Goal: Task Accomplishment & Management: Manage account settings

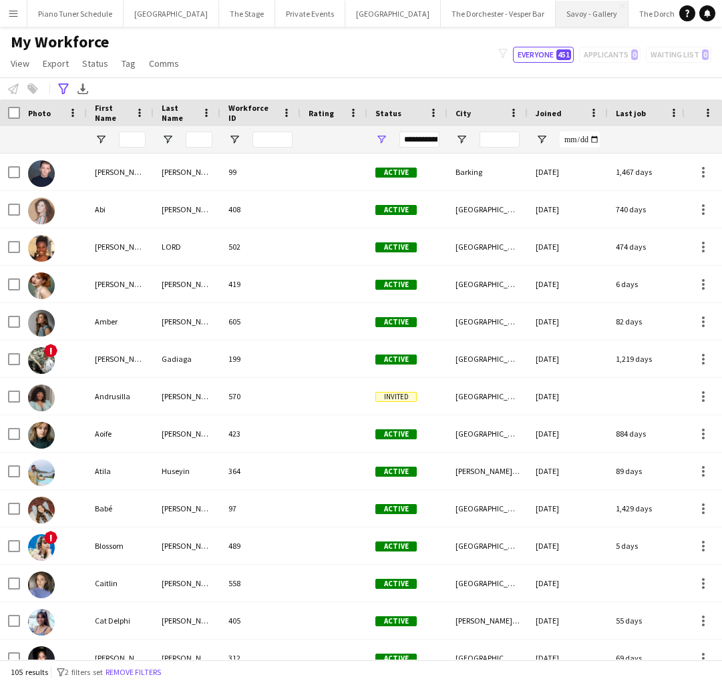
click at [556, 19] on button "Savoy - Gallery Close" at bounding box center [592, 14] width 73 height 26
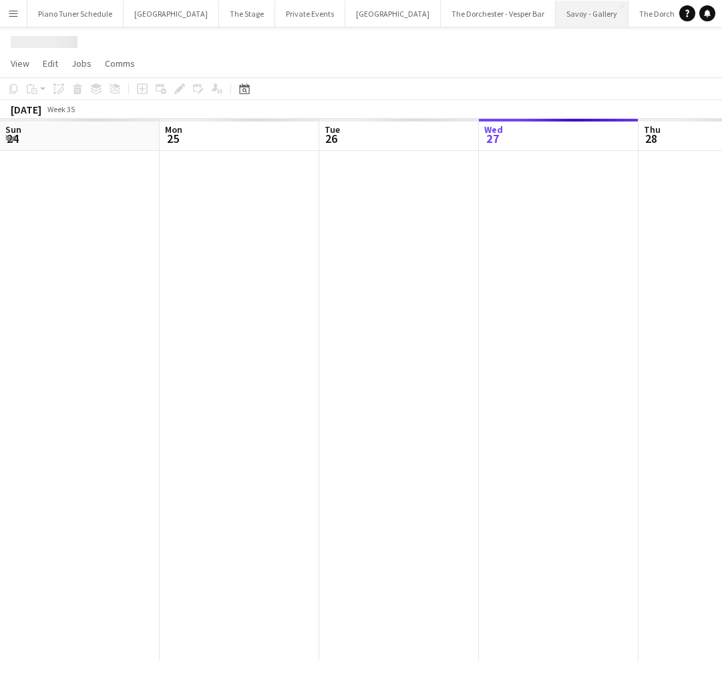
scroll to position [0, 319]
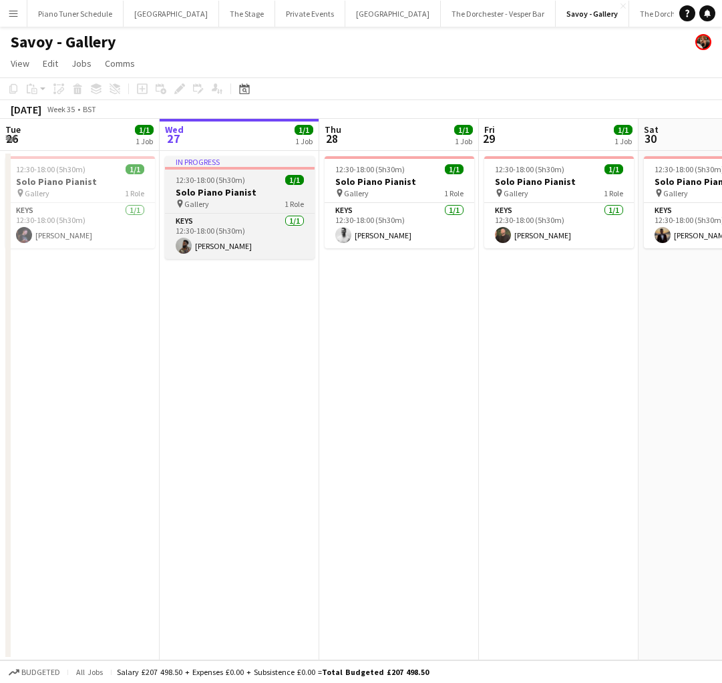
click at [248, 194] on h3 "Solo Piano Pianist" at bounding box center [240, 192] width 150 height 12
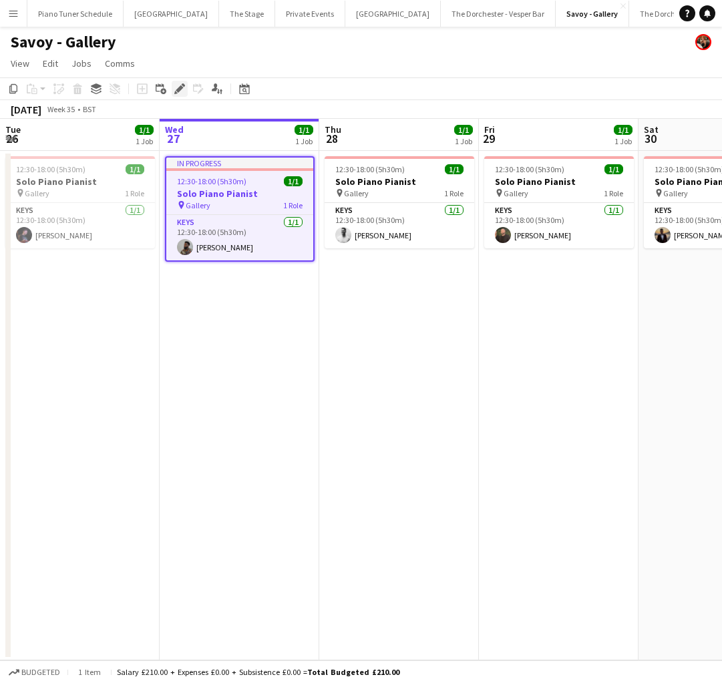
click at [180, 94] on div "Edit" at bounding box center [180, 89] width 16 height 16
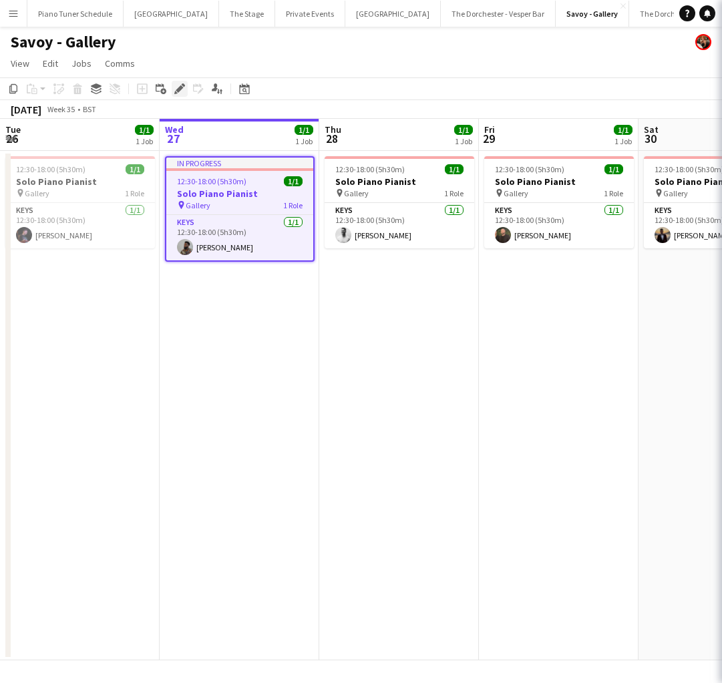
type input "**********"
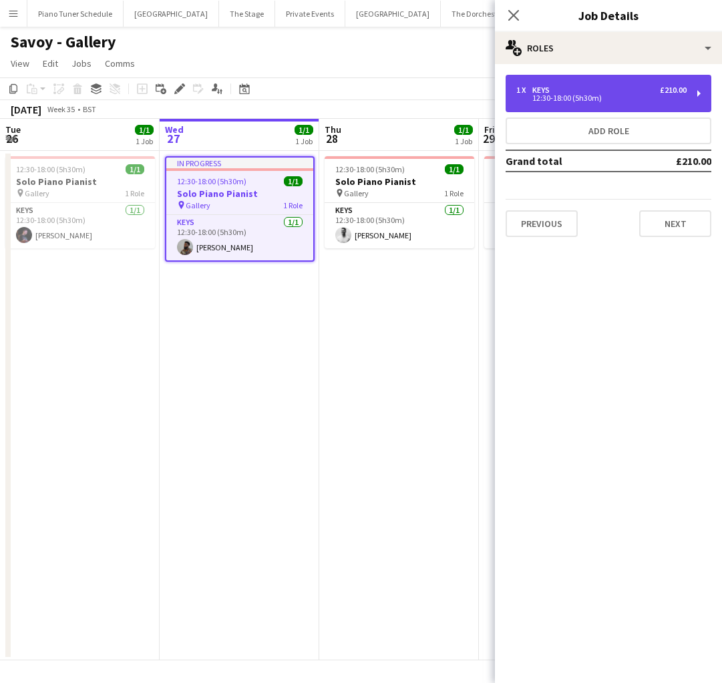
click at [576, 96] on div "12:30-18:00 (5h30m)" at bounding box center [601, 98] width 170 height 7
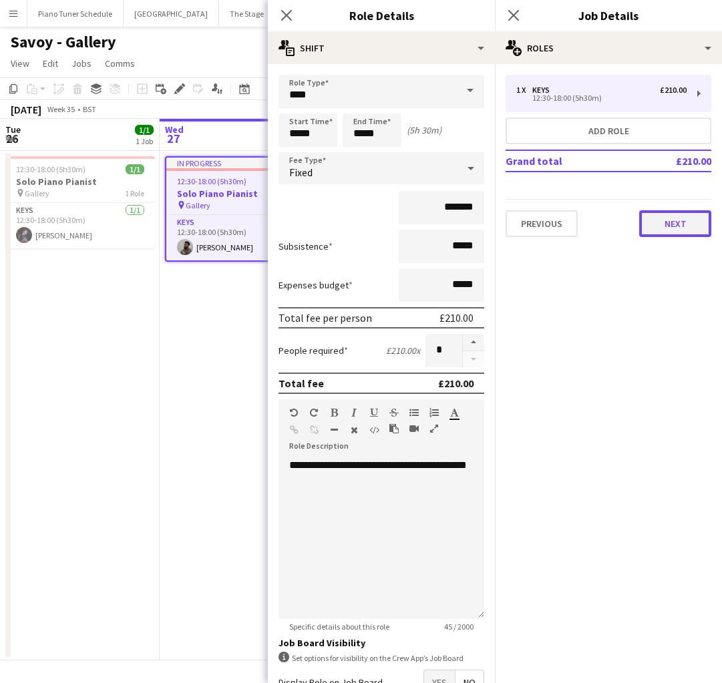
click at [669, 222] on button "Next" at bounding box center [675, 223] width 72 height 27
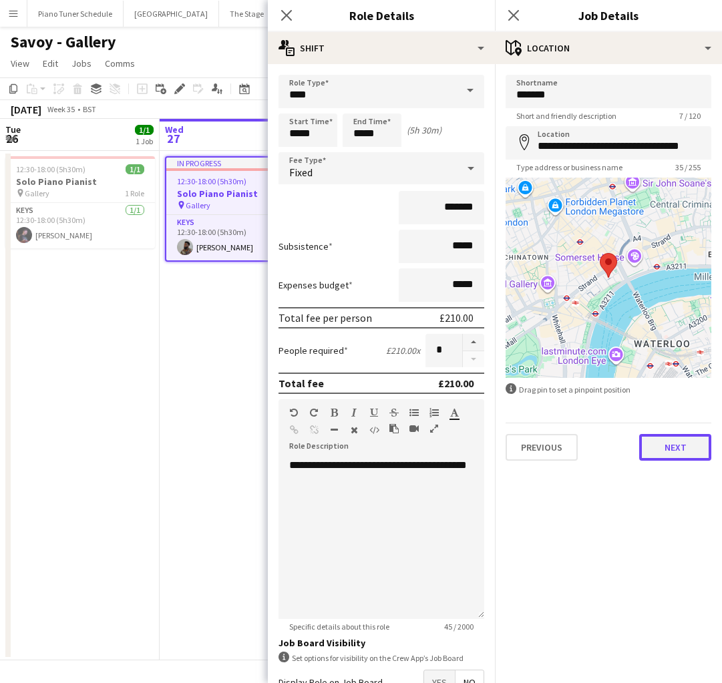
click at [656, 451] on button "Next" at bounding box center [675, 447] width 72 height 27
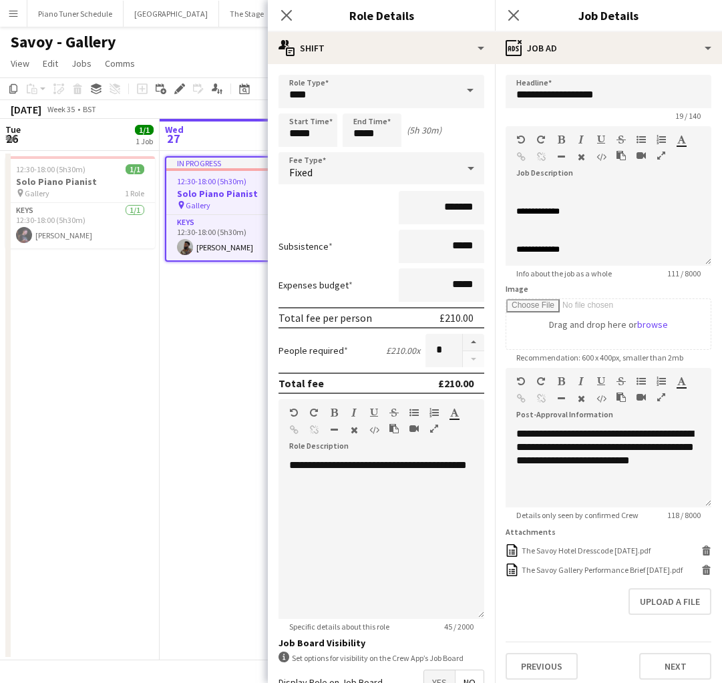
scroll to position [7, 0]
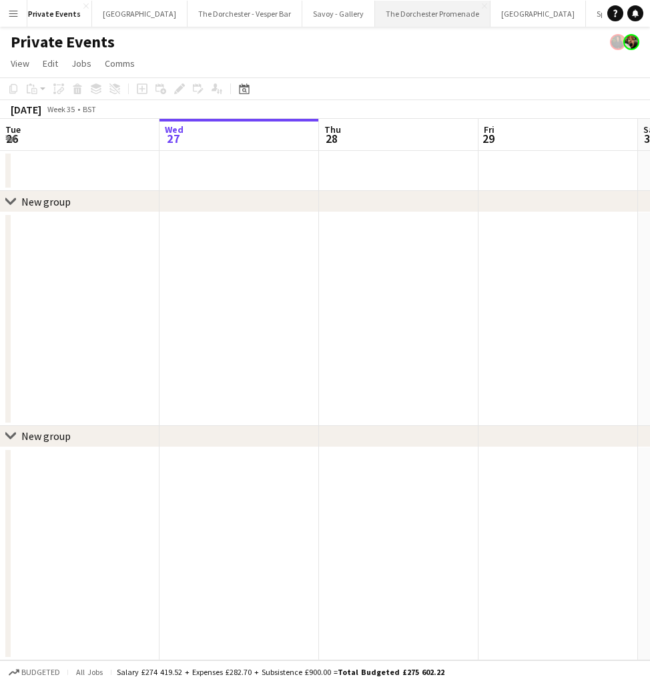
click at [395, 10] on button "The Dorchester Promenade Close" at bounding box center [433, 14] width 116 height 26
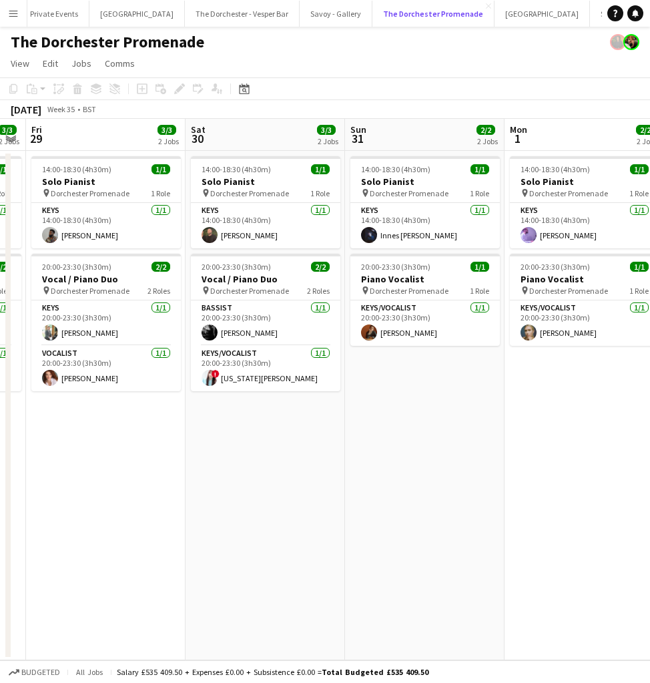
scroll to position [0, 319]
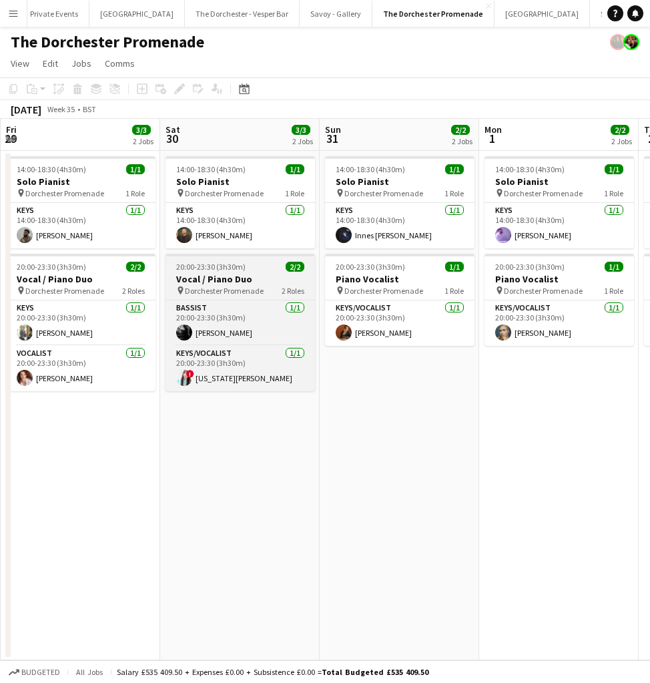
click at [245, 294] on span "Dorchester Promenade" at bounding box center [224, 291] width 79 height 10
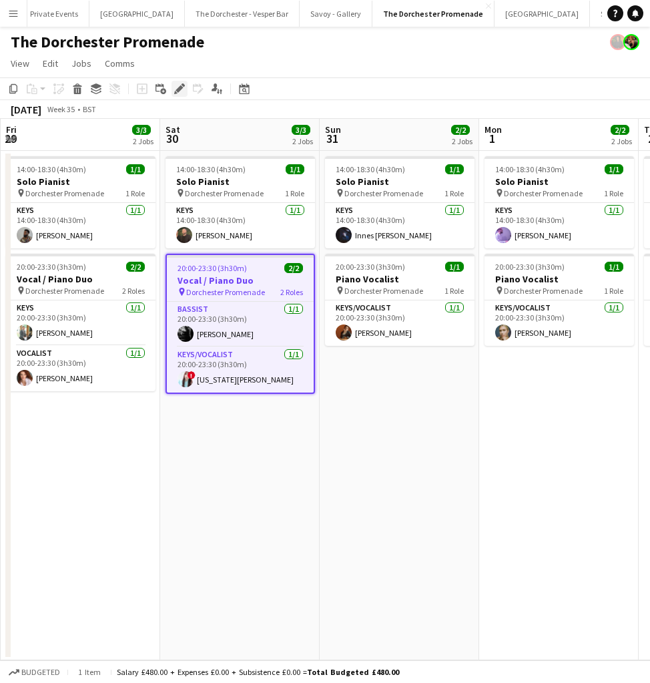
click at [179, 85] on icon "Edit" at bounding box center [179, 88] width 11 height 11
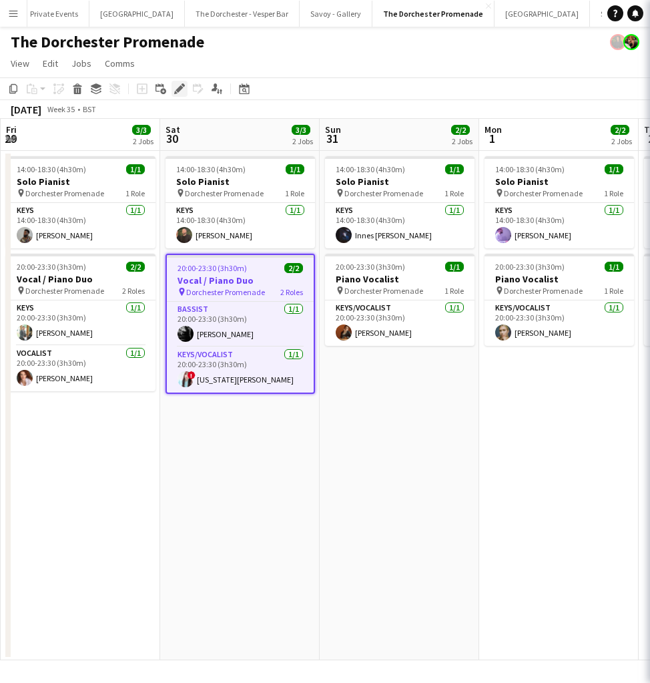
type input "**********"
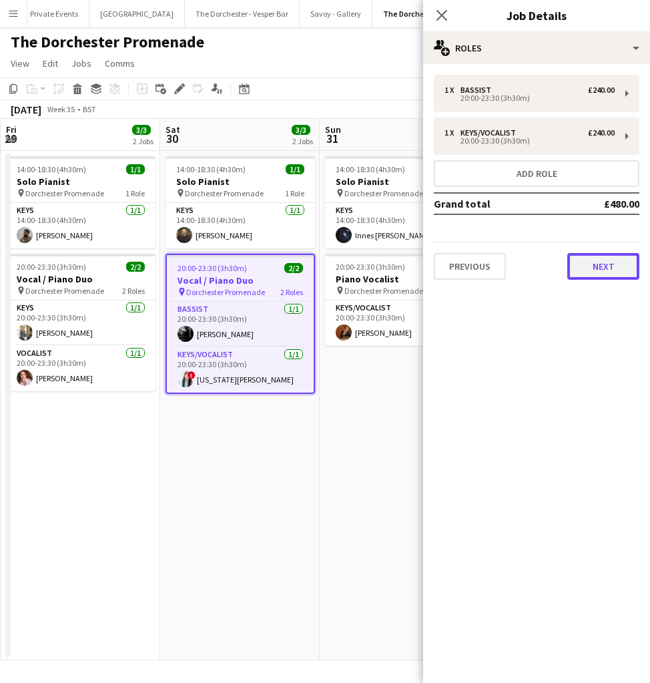
click at [600, 266] on button "Next" at bounding box center [604, 266] width 72 height 27
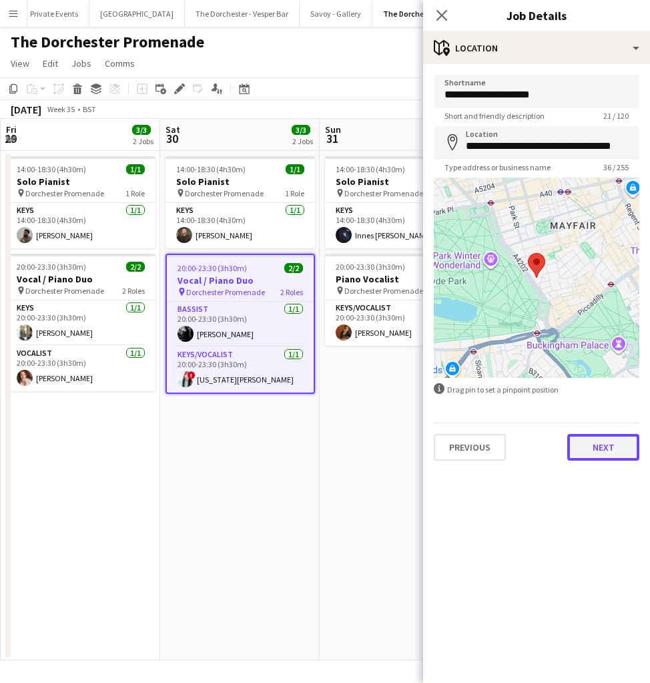
click at [598, 449] on button "Next" at bounding box center [604, 447] width 72 height 27
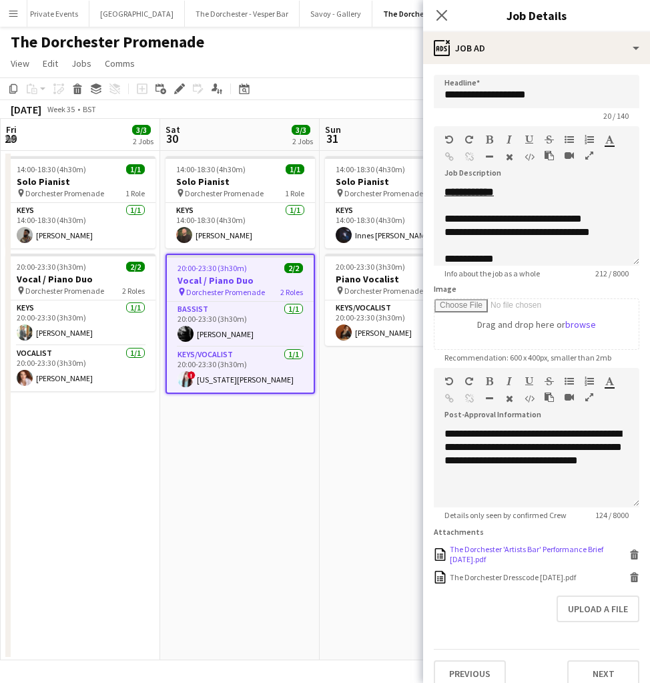
click at [518, 551] on div "The Dorchester 'Artists Bar' Performance Brief [DATE].pdf" at bounding box center [538, 554] width 176 height 20
